Goal: Task Accomplishment & Management: Use online tool/utility

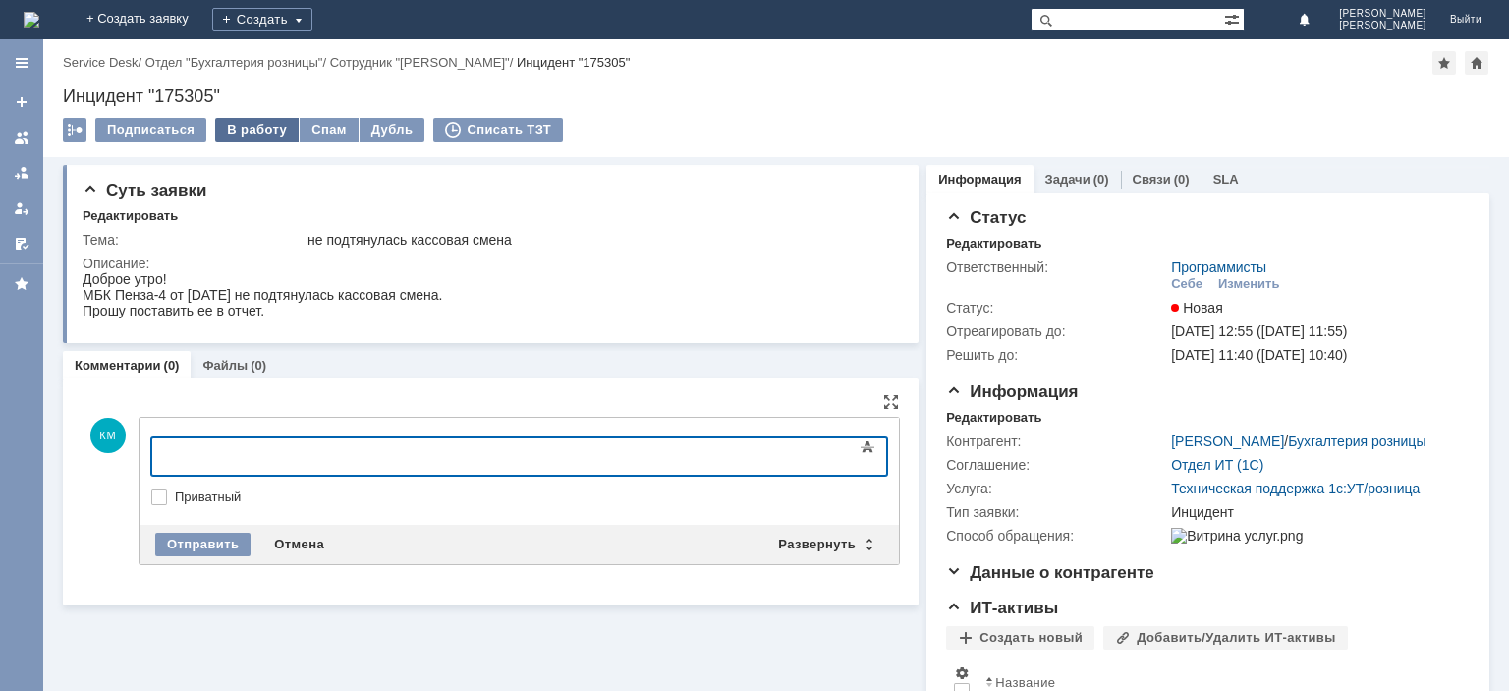
click at [244, 124] on div "В работу" at bounding box center [257, 130] width 84 height 24
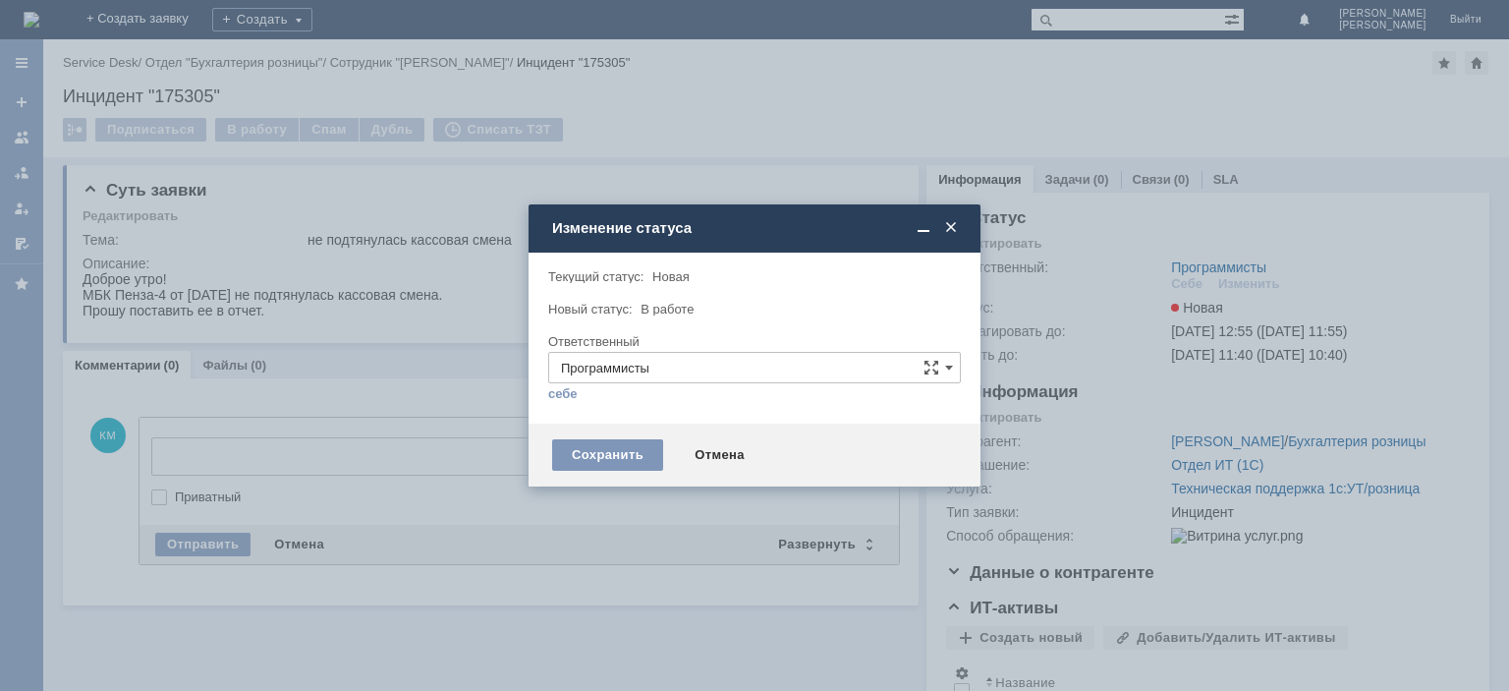
type input "[PERSON_NAME]"
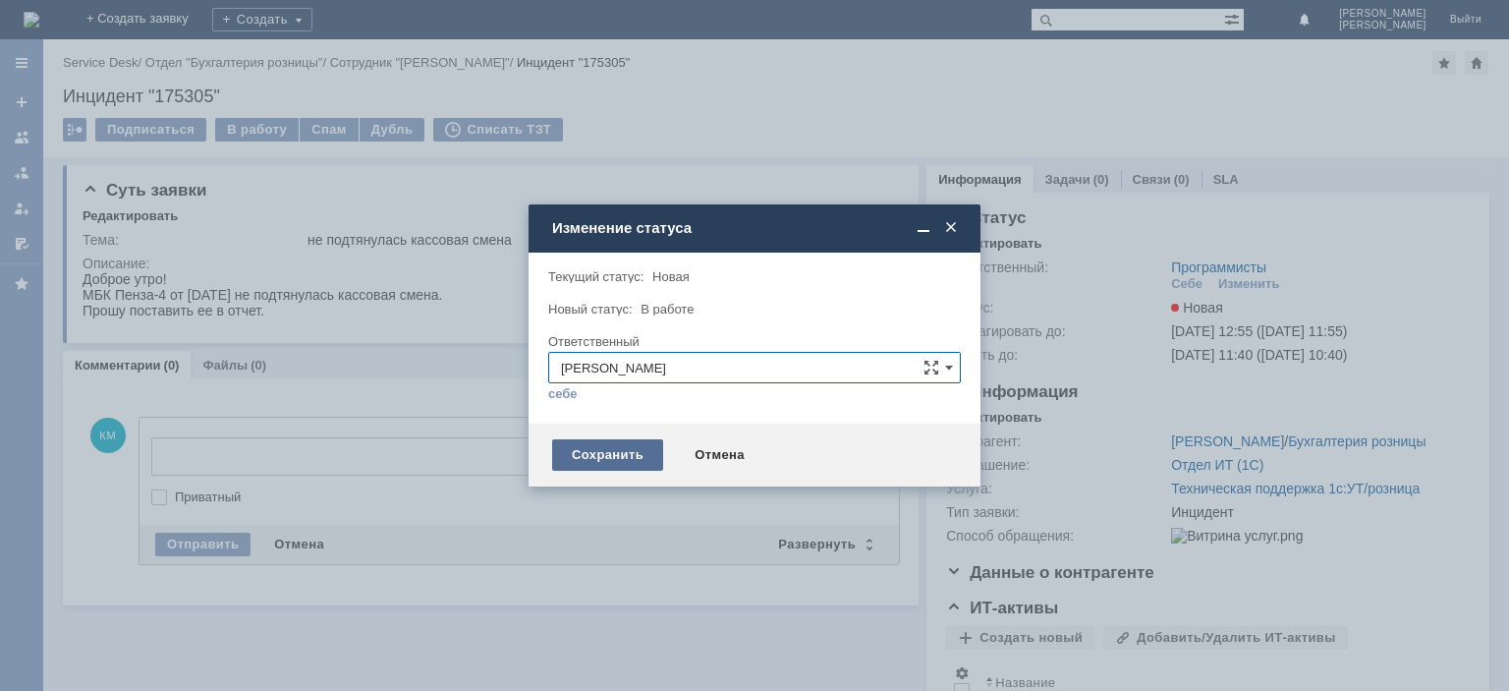
click at [602, 451] on div "Сохранить" at bounding box center [607, 454] width 111 height 31
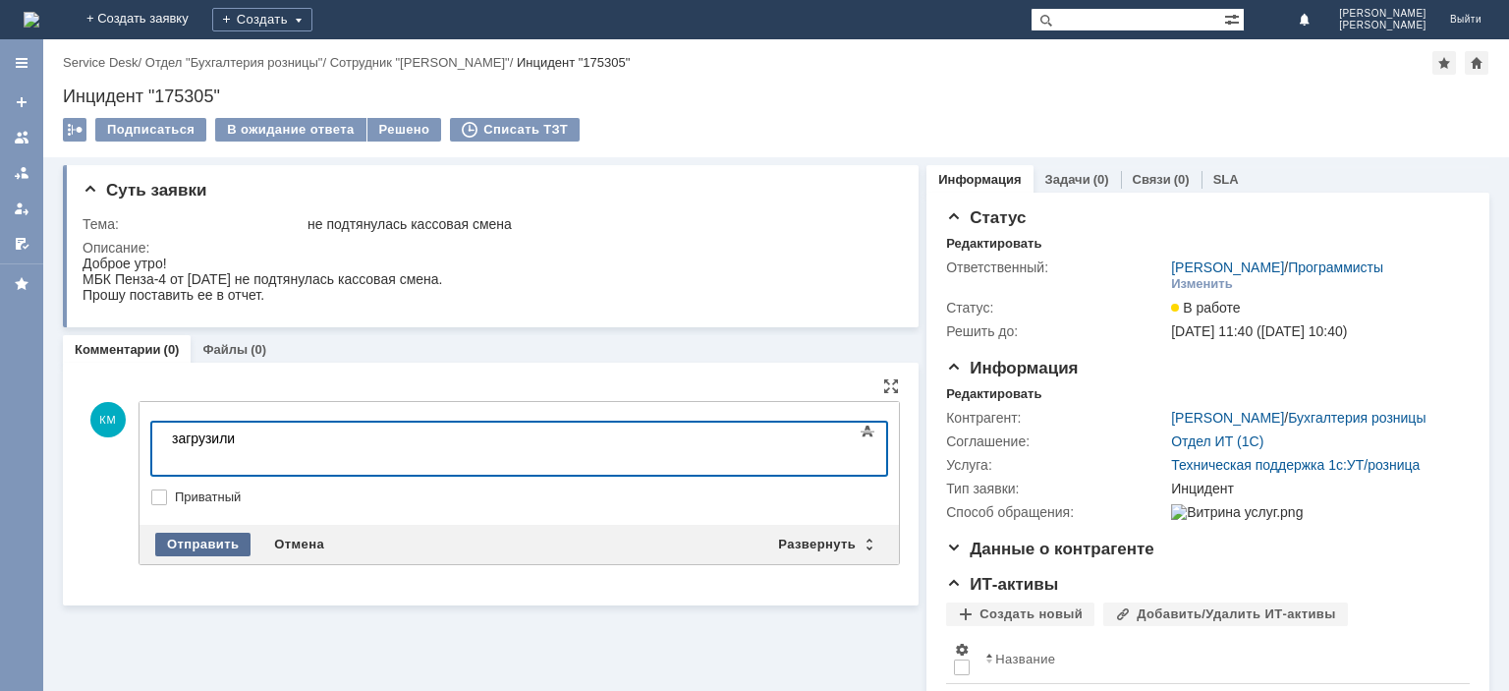
click at [178, 532] on div "Отправить" at bounding box center [202, 544] width 95 height 24
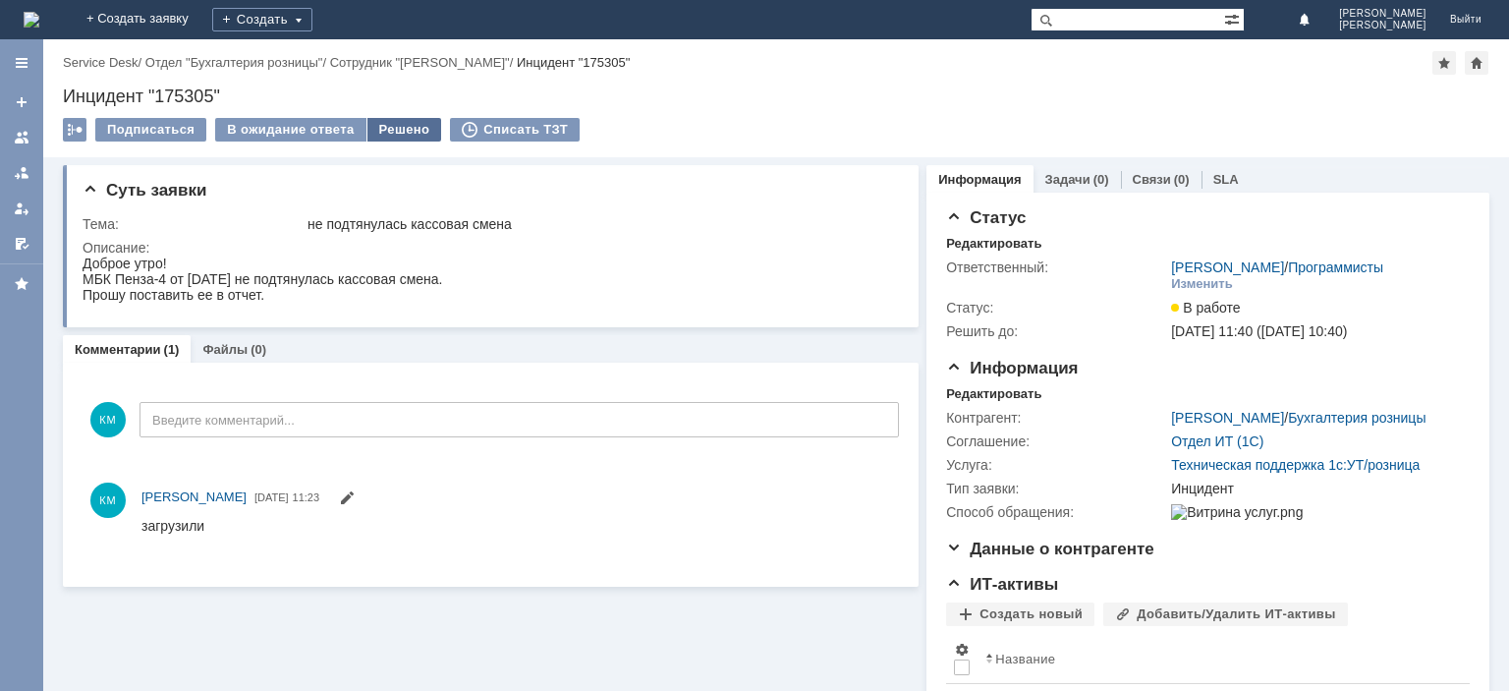
click at [381, 132] on div "Решено" at bounding box center [404, 130] width 75 height 24
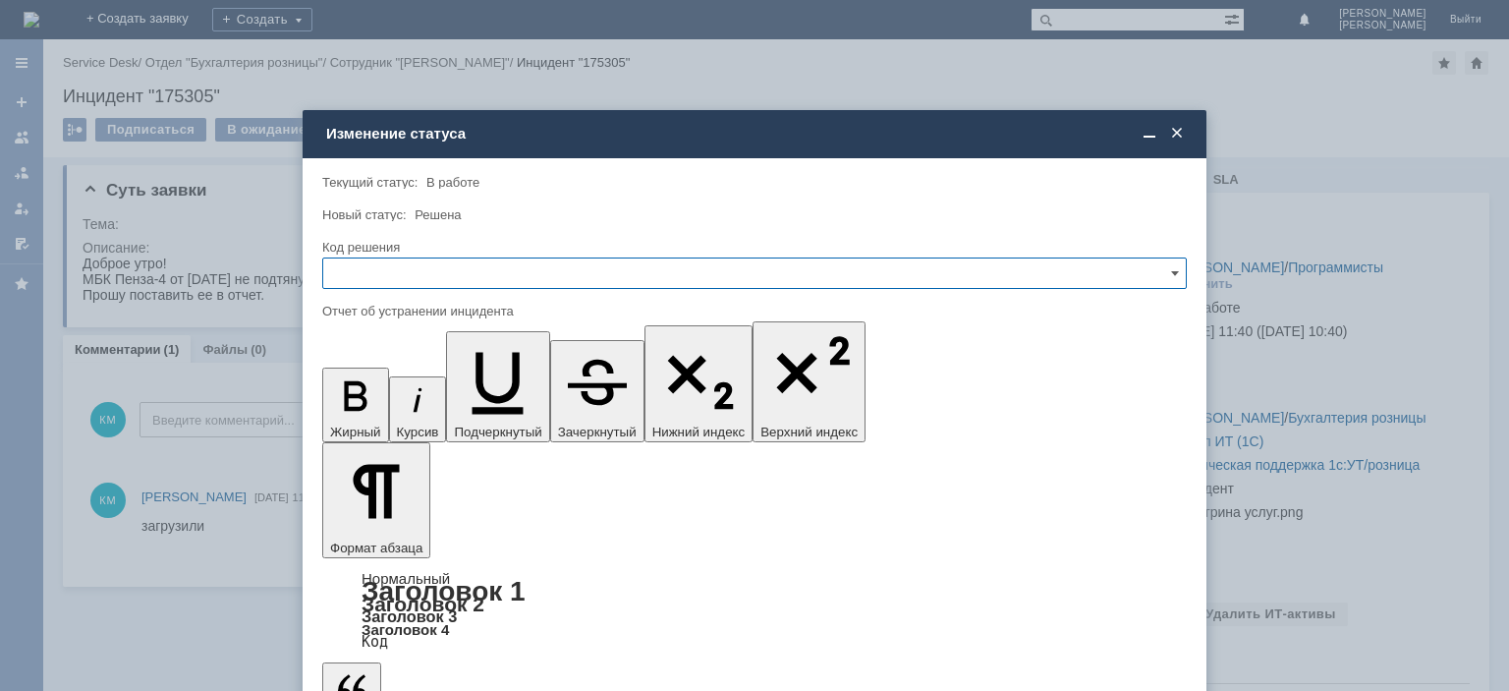
click at [419, 273] on input "text" at bounding box center [754, 272] width 865 height 31
click at [361, 399] on span "Решено" at bounding box center [754, 407] width 839 height 16
type input "Решено"
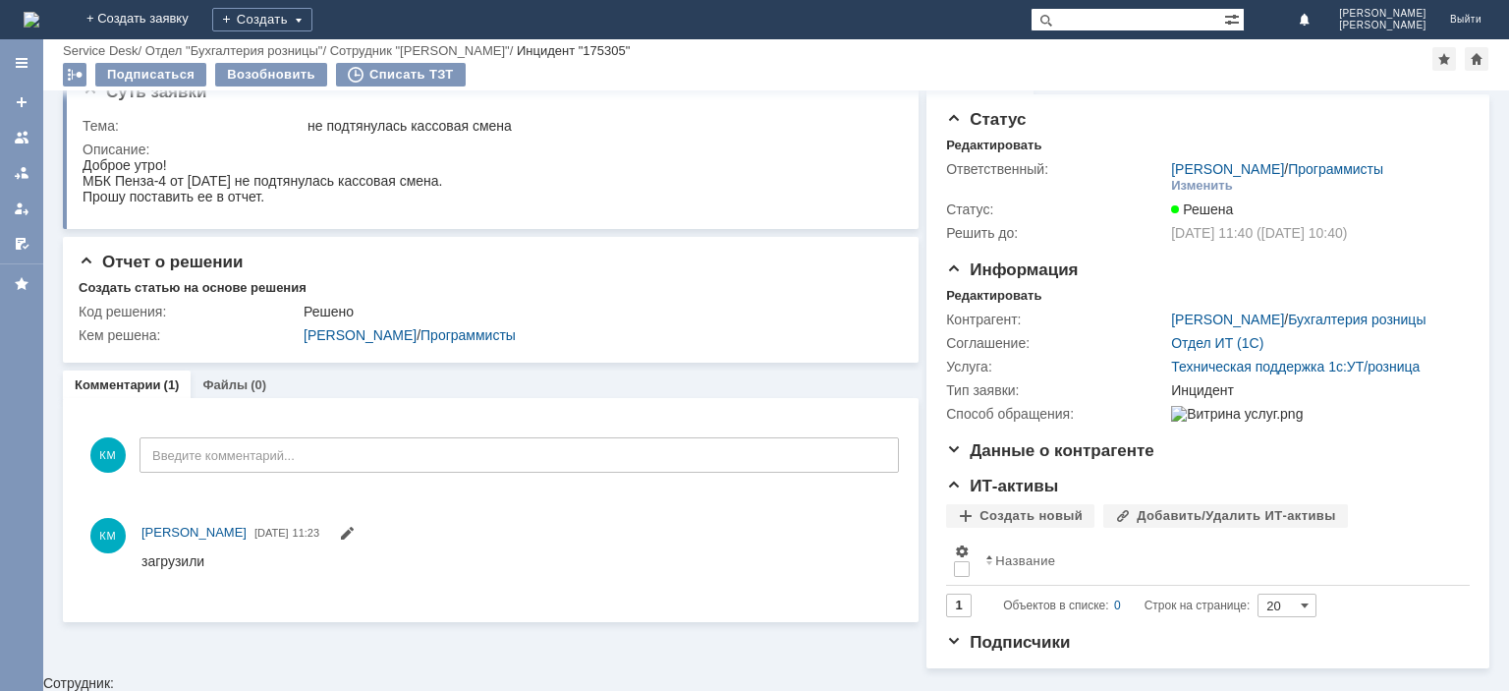
scroll to position [29, 0]
click at [27, 128] on link at bounding box center [21, 137] width 31 height 31
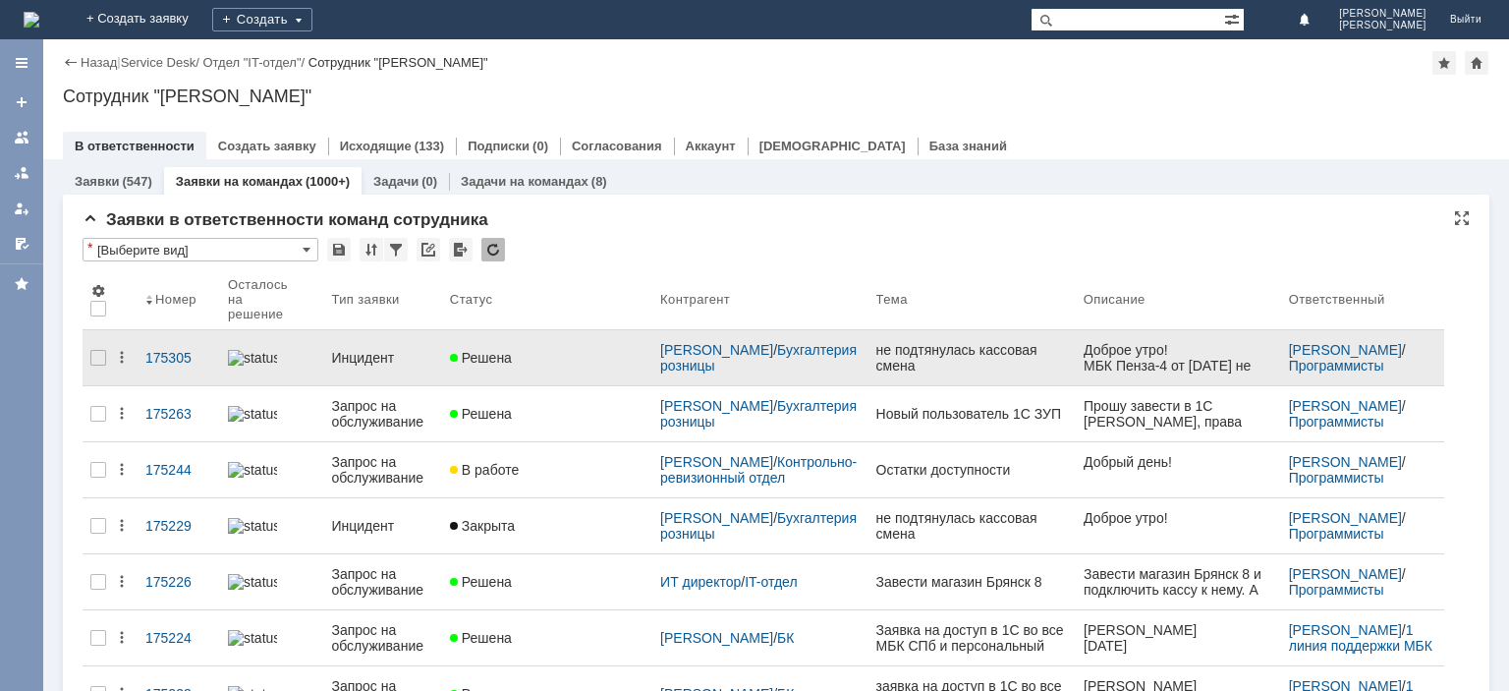
click at [372, 350] on div "Инцидент" at bounding box center [382, 358] width 102 height 16
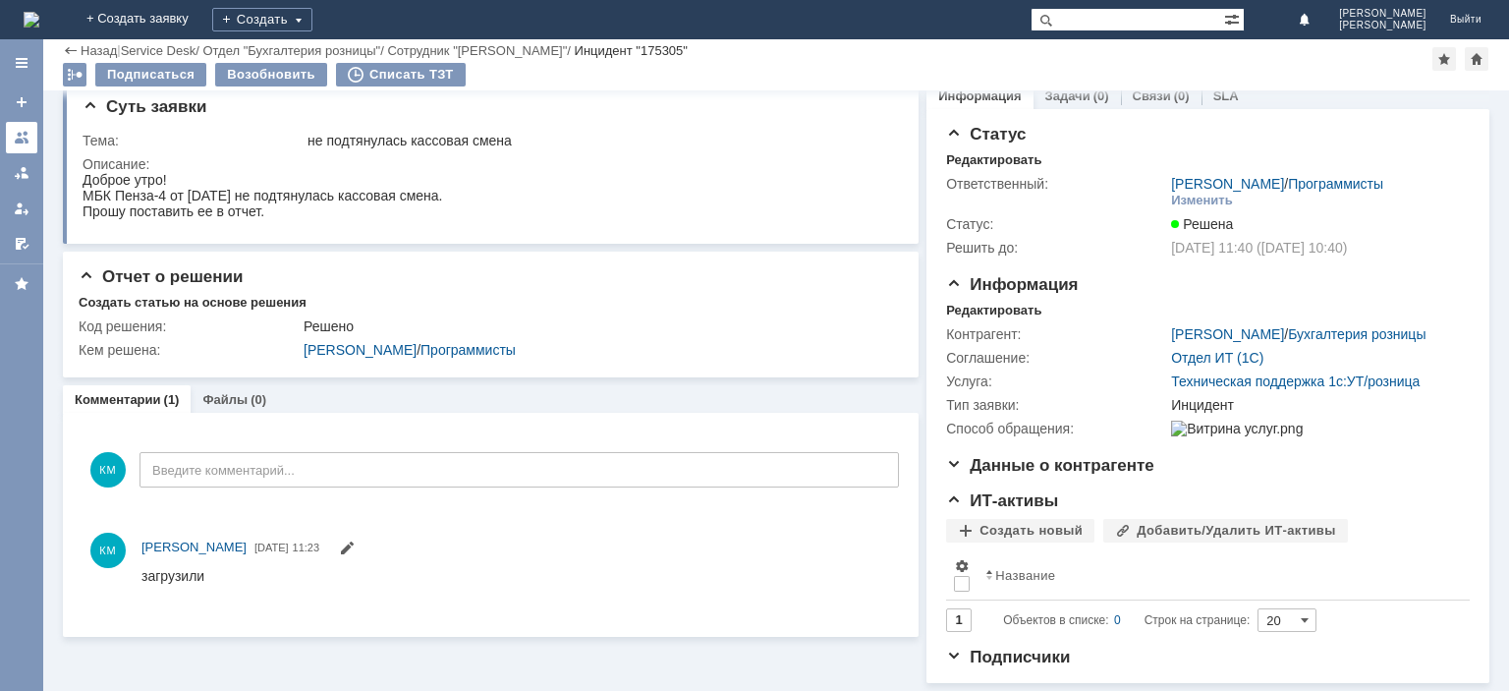
click at [23, 138] on div at bounding box center [22, 138] width 16 height 16
